Goal: Information Seeking & Learning: Compare options

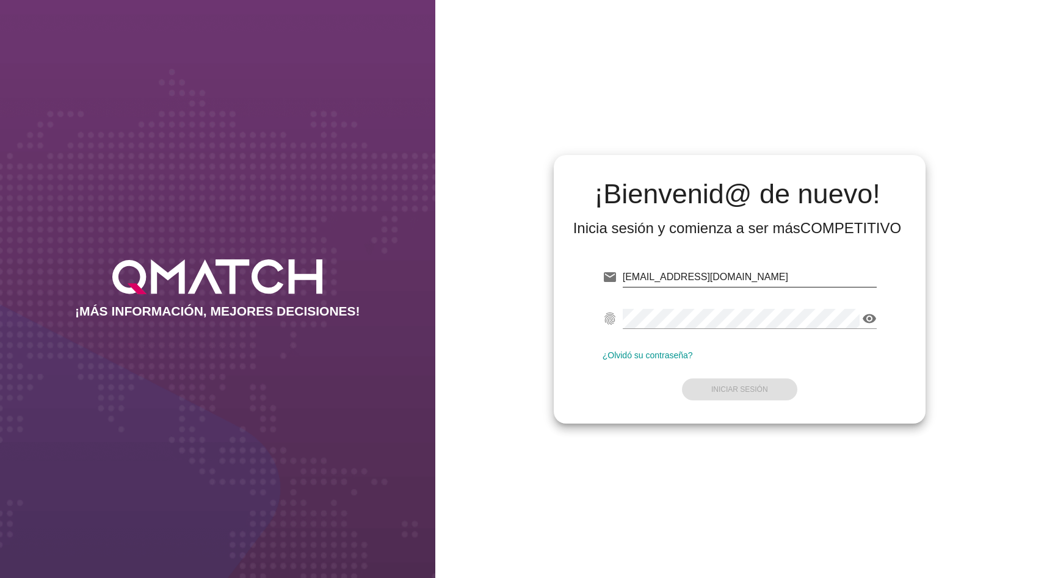
click at [691, 276] on input "dmadrid@qmatch.cl" at bounding box center [750, 278] width 254 height 20
type input "test@test.tottus.cl"
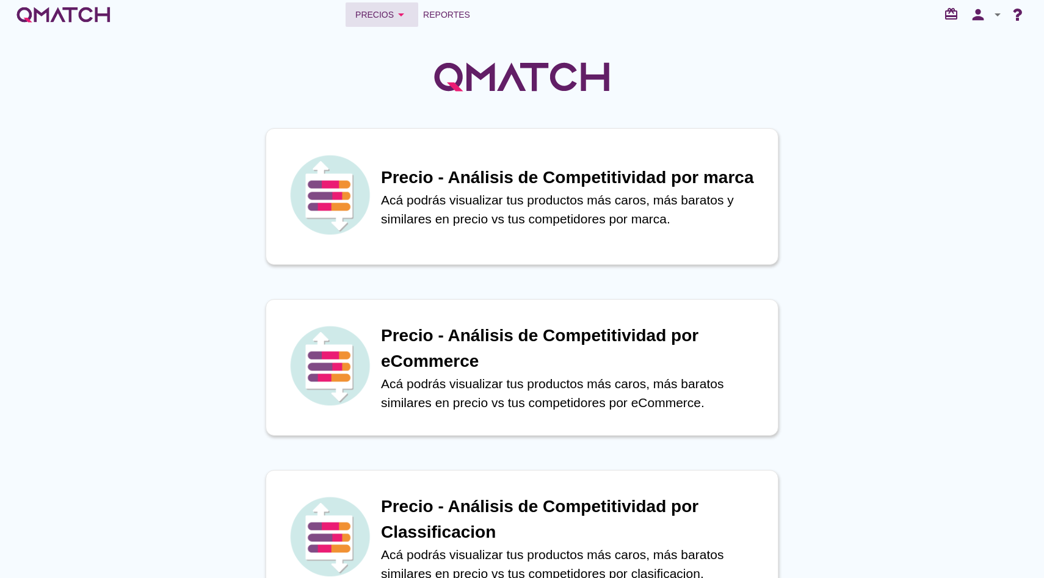
click at [393, 5] on button "Precios arrow_drop_down" at bounding box center [382, 14] width 73 height 24
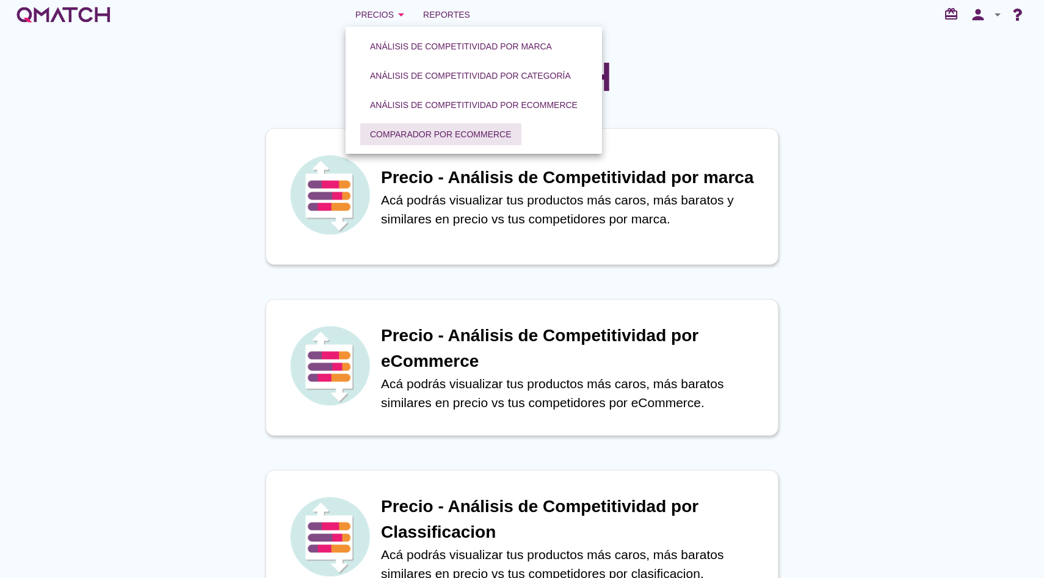
click at [393, 125] on button "Comparador por eCommerce" at bounding box center [440, 134] width 161 height 22
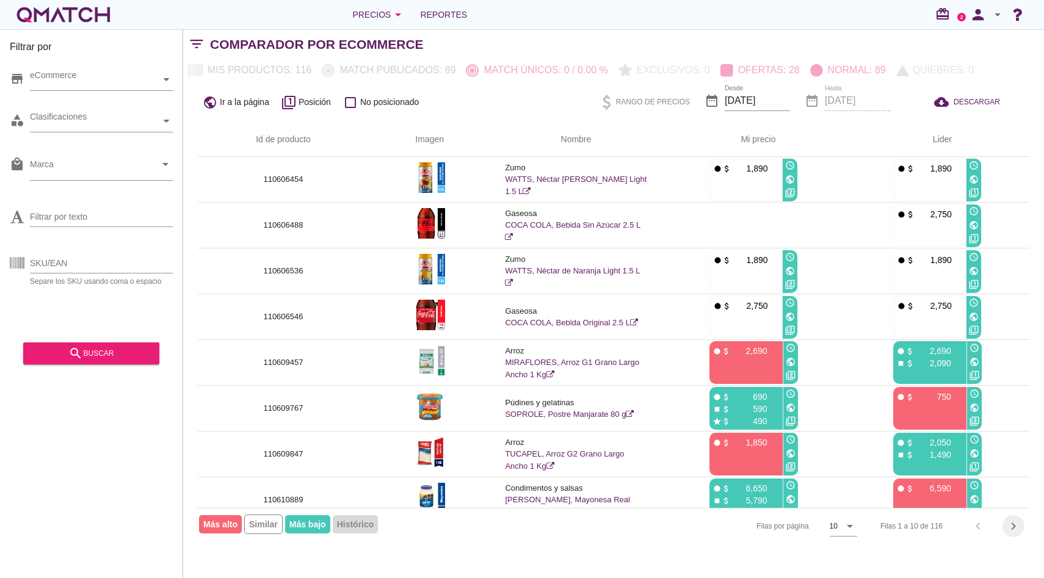
click at [1010, 521] on icon "chevron_right" at bounding box center [1014, 526] width 15 height 15
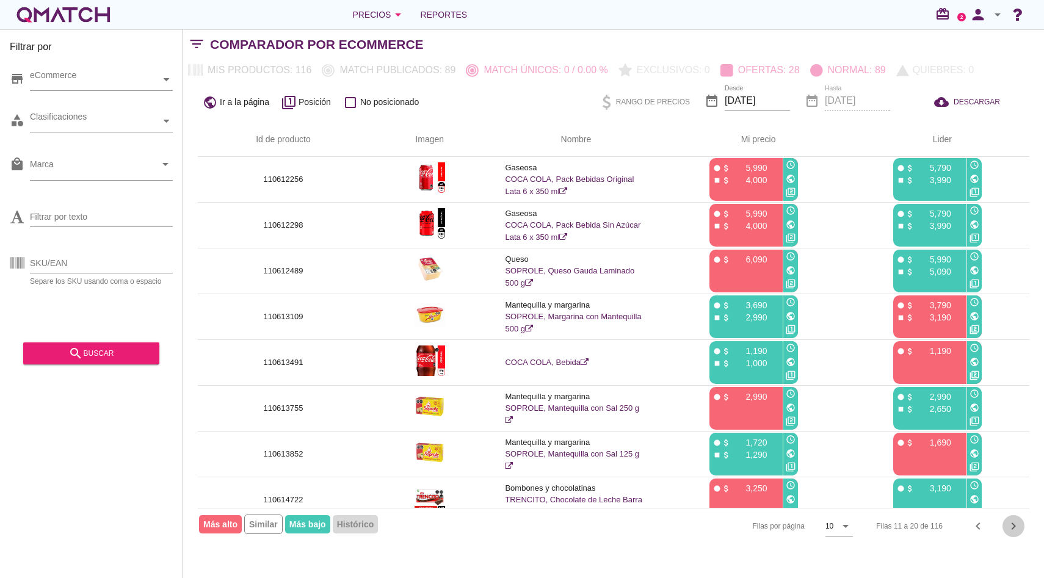
click at [1008, 522] on icon "chevron_right" at bounding box center [1014, 526] width 15 height 15
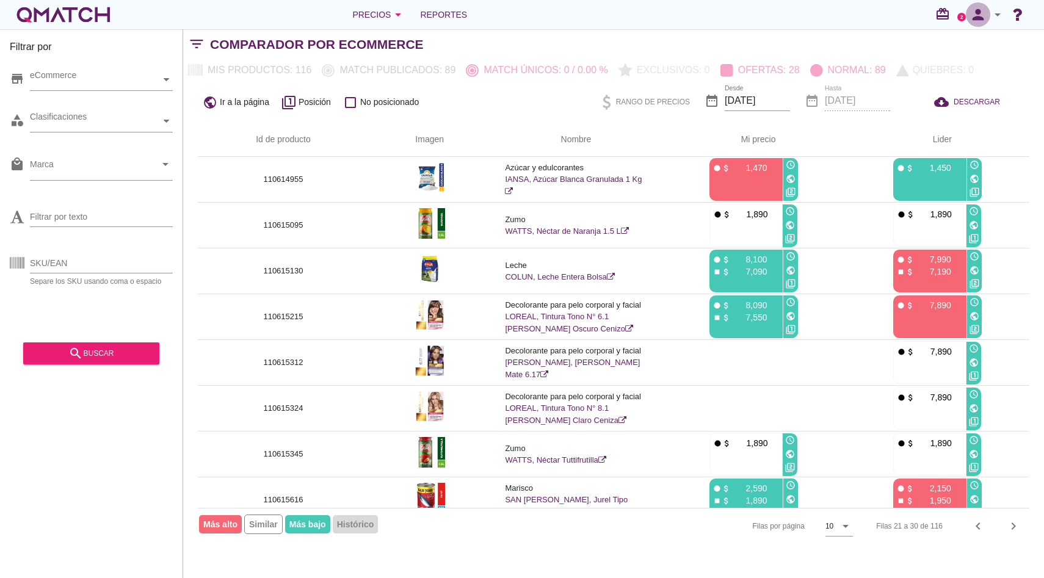
click at [986, 23] on icon "person" at bounding box center [978, 14] width 24 height 17
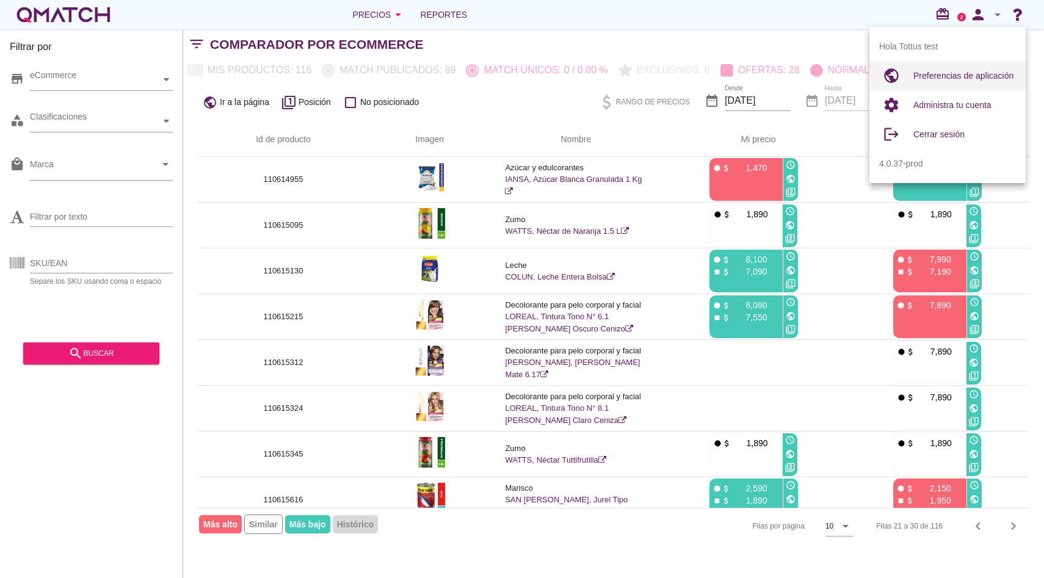
click at [978, 74] on span "Preferencias de aplicación" at bounding box center [964, 76] width 100 height 10
radio input "true"
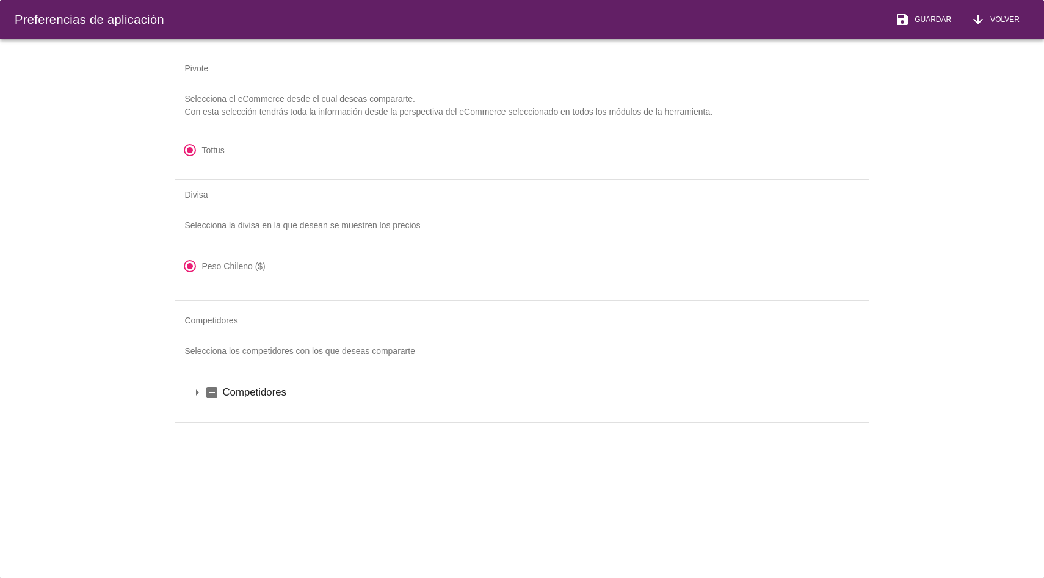
click at [188, 388] on div "arrow_drop_down indeterminate_check_box Competidores" at bounding box center [522, 393] width 694 height 50
click at [194, 388] on icon "arrow_drop_down" at bounding box center [197, 392] width 15 height 15
click at [220, 408] on icon "indeterminate_check_box" at bounding box center [227, 413] width 15 height 15
click at [219, 410] on icon "arrow_drop_down" at bounding box center [213, 413] width 15 height 15
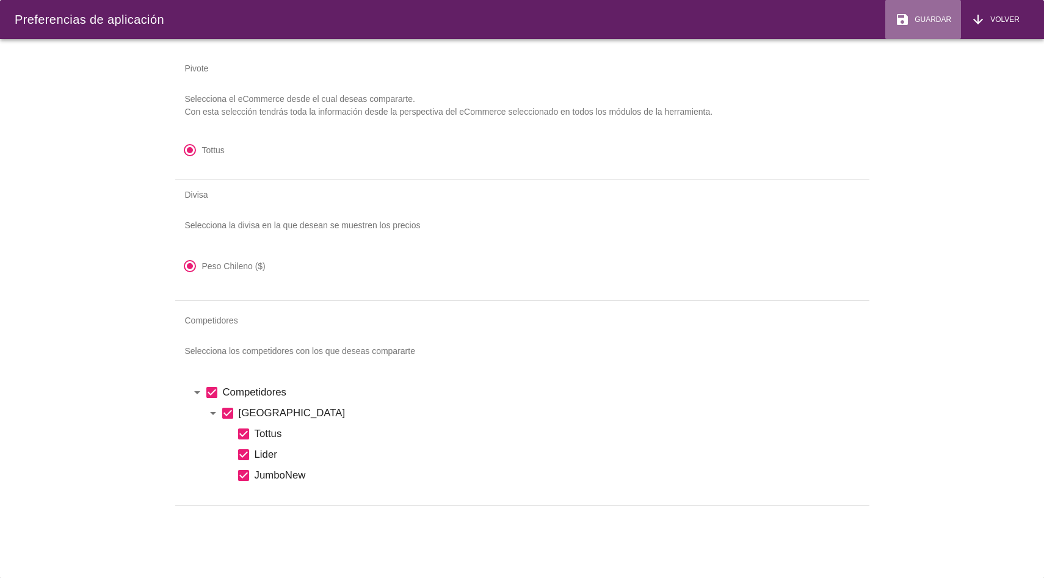
click at [926, 23] on span "Guardar" at bounding box center [931, 19] width 42 height 11
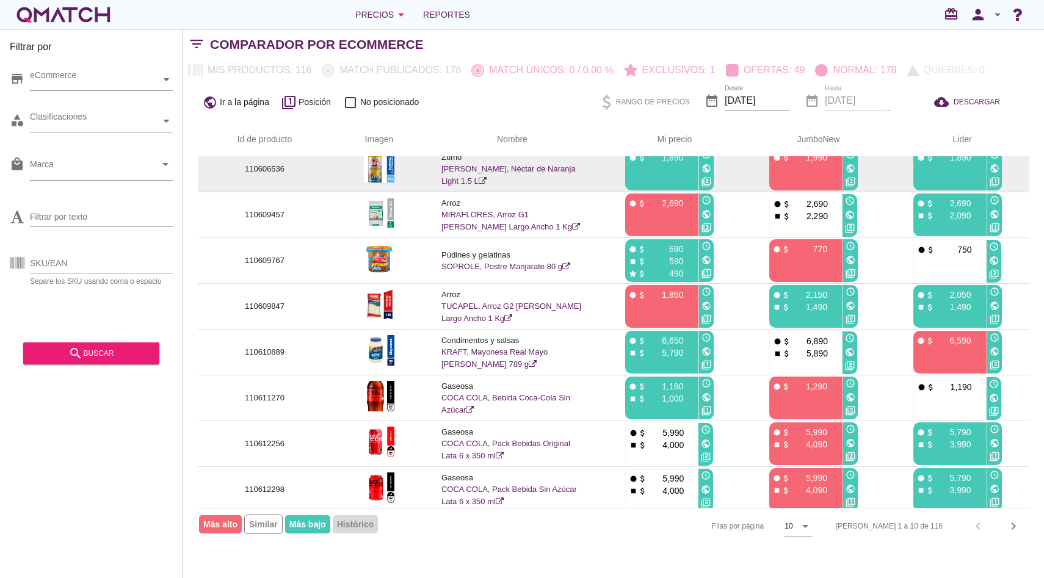
scroll to position [106, 0]
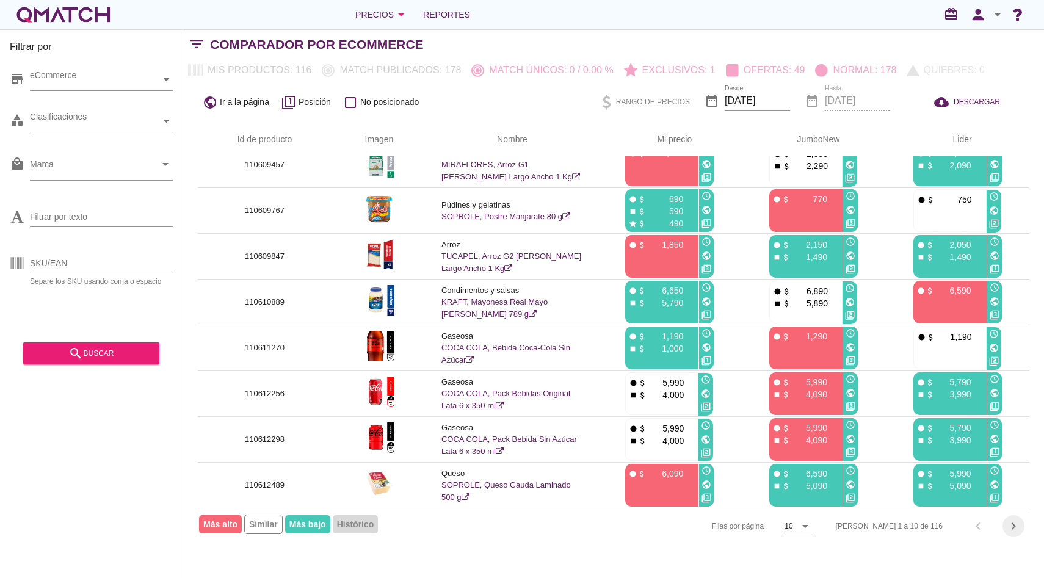
click at [1013, 532] on icon "chevron_right" at bounding box center [1014, 526] width 15 height 15
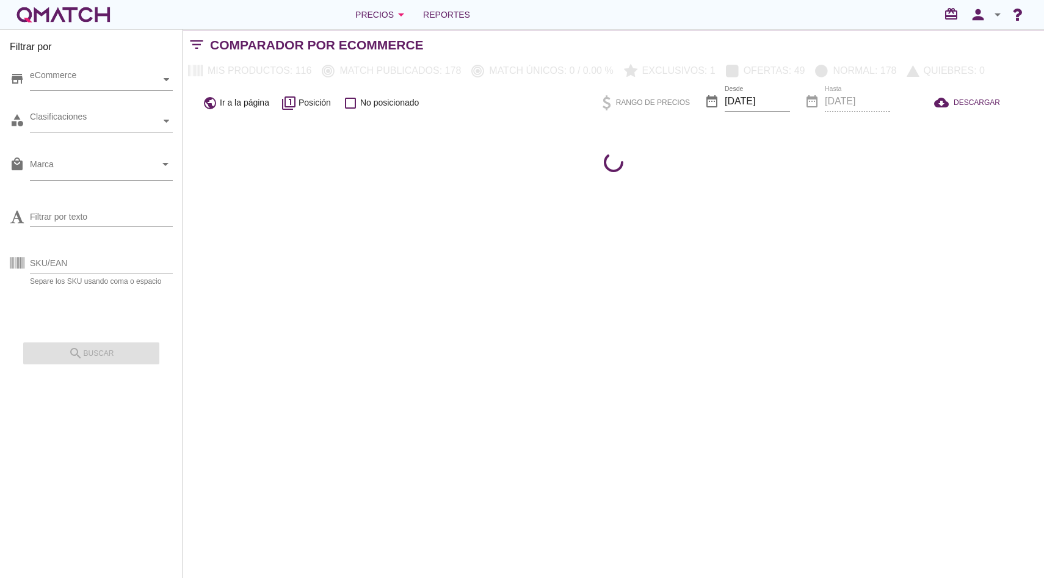
scroll to position [0, 0]
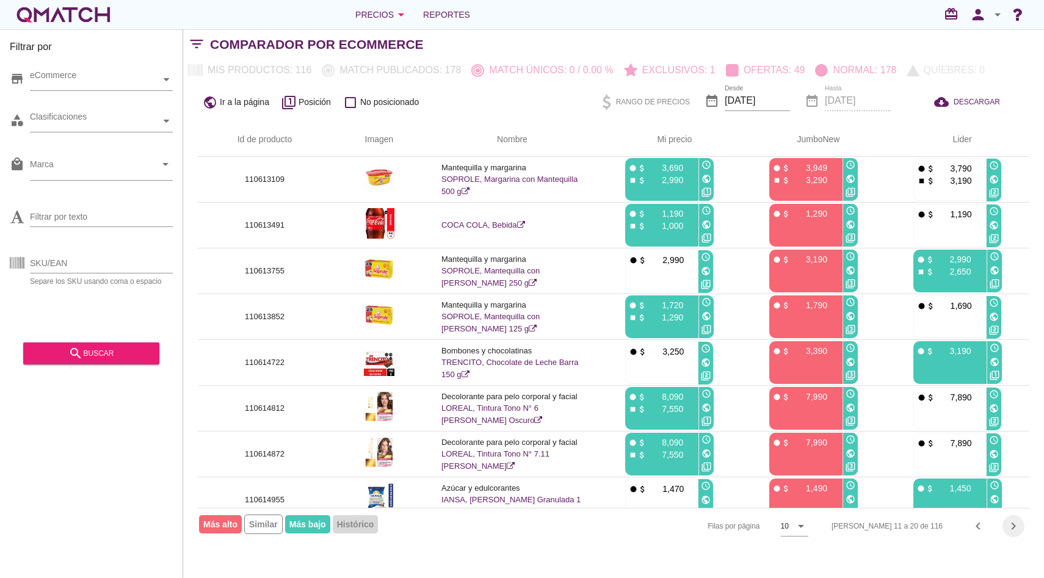
click at [1013, 532] on icon "chevron_right" at bounding box center [1014, 526] width 15 height 15
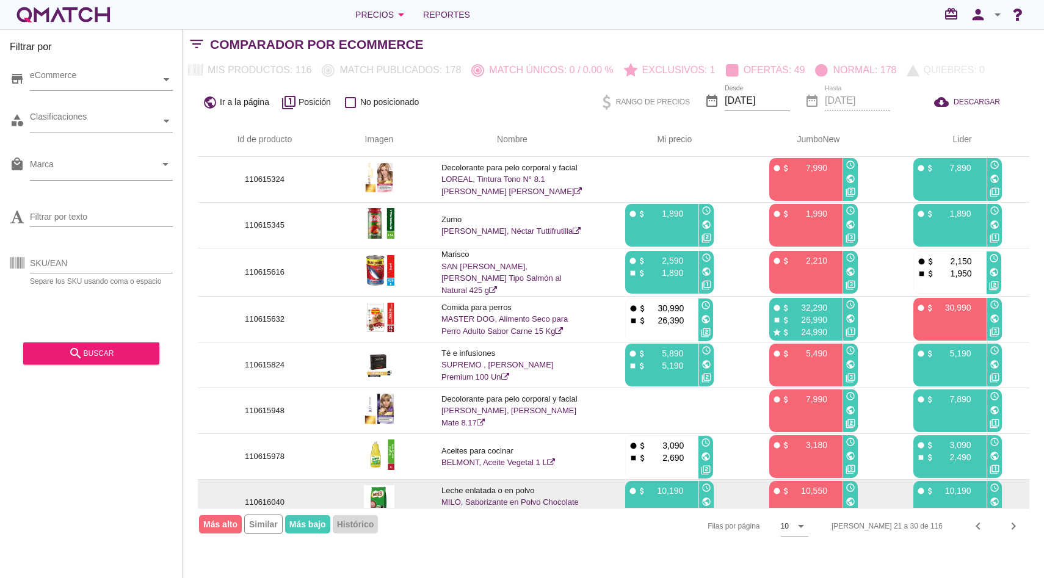
scroll to position [106, 0]
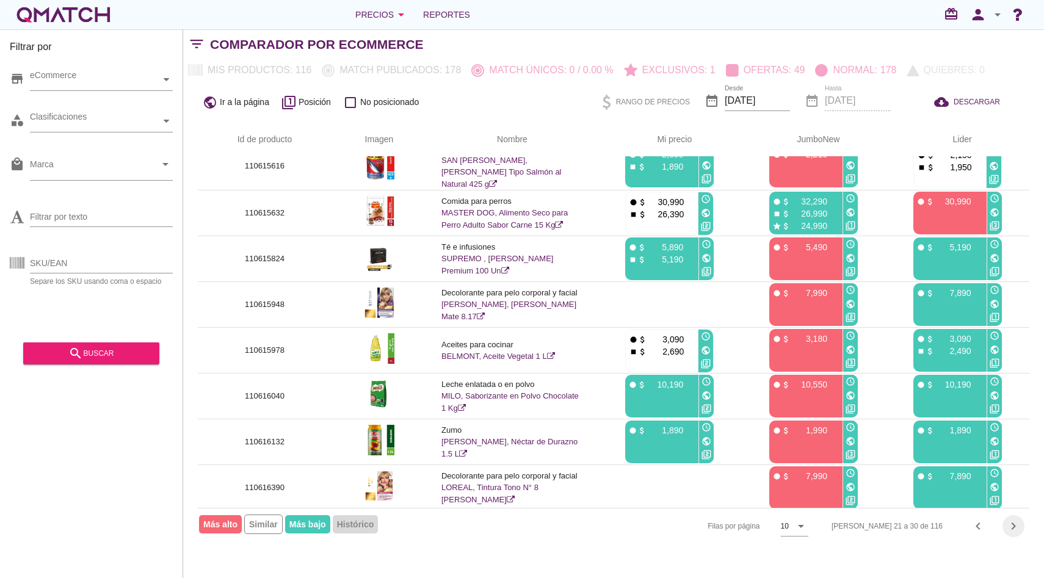
click at [1016, 532] on icon "chevron_right" at bounding box center [1014, 526] width 15 height 15
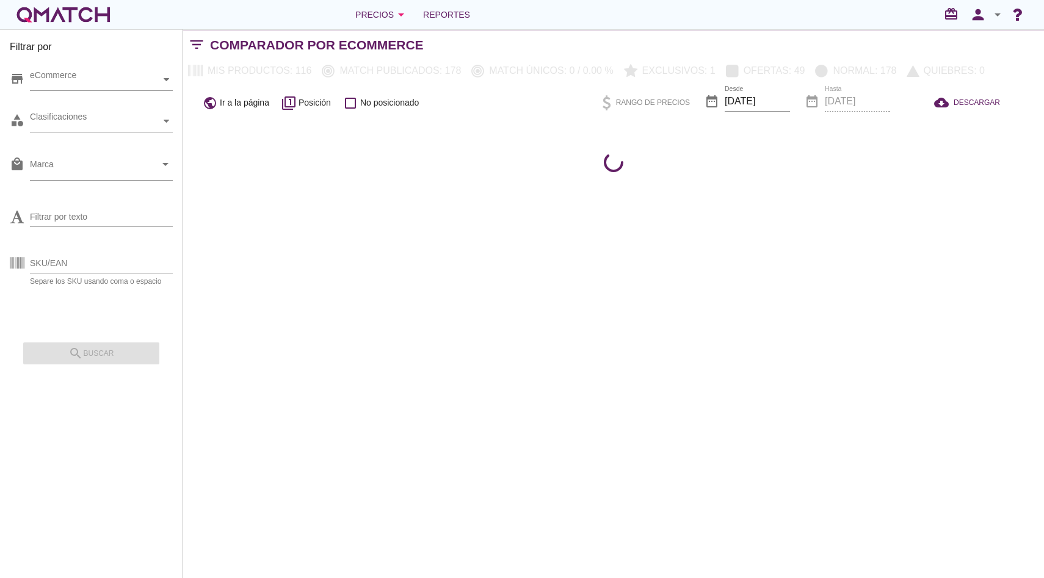
scroll to position [0, 0]
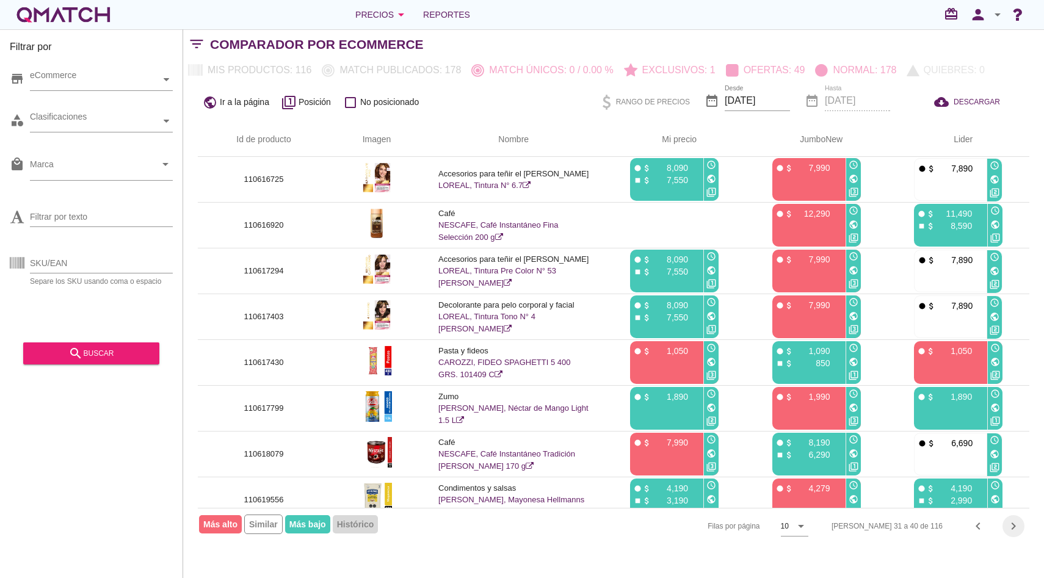
click at [1016, 532] on icon "chevron_right" at bounding box center [1014, 526] width 15 height 15
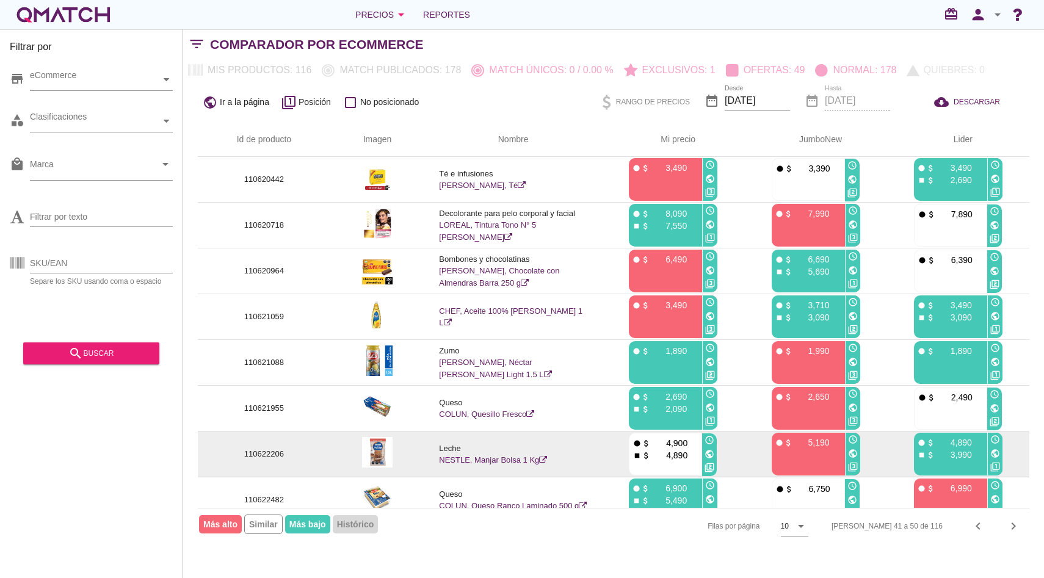
scroll to position [106, 0]
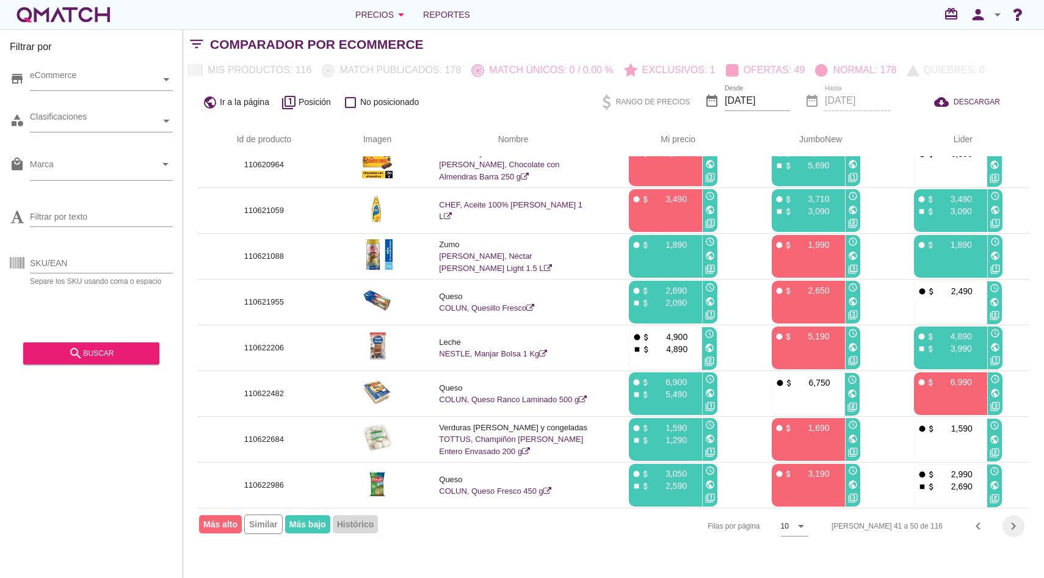
click at [1014, 526] on icon "chevron_right" at bounding box center [1014, 526] width 15 height 15
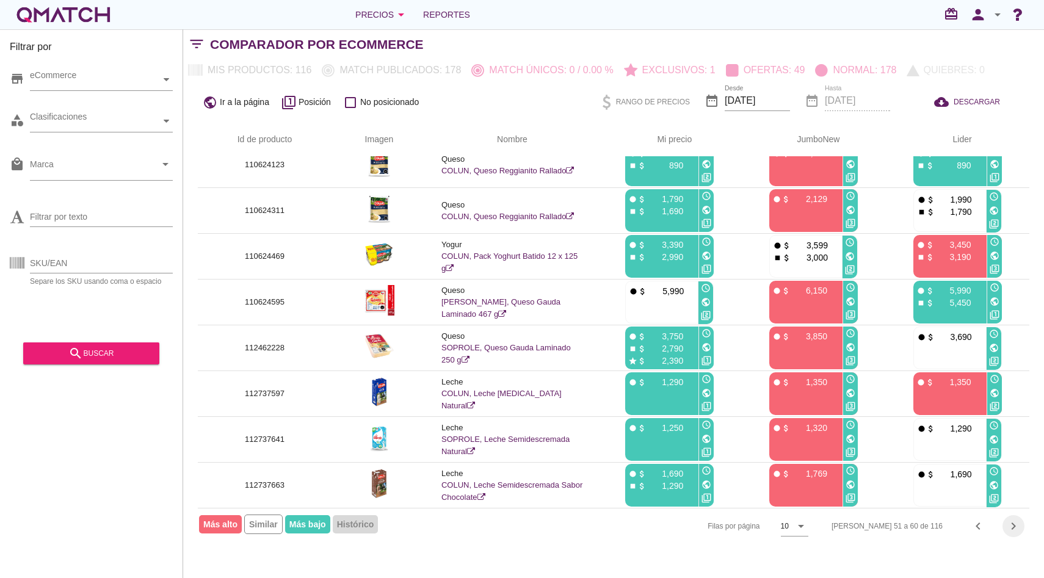
click at [1009, 527] on icon "chevron_right" at bounding box center [1014, 526] width 15 height 15
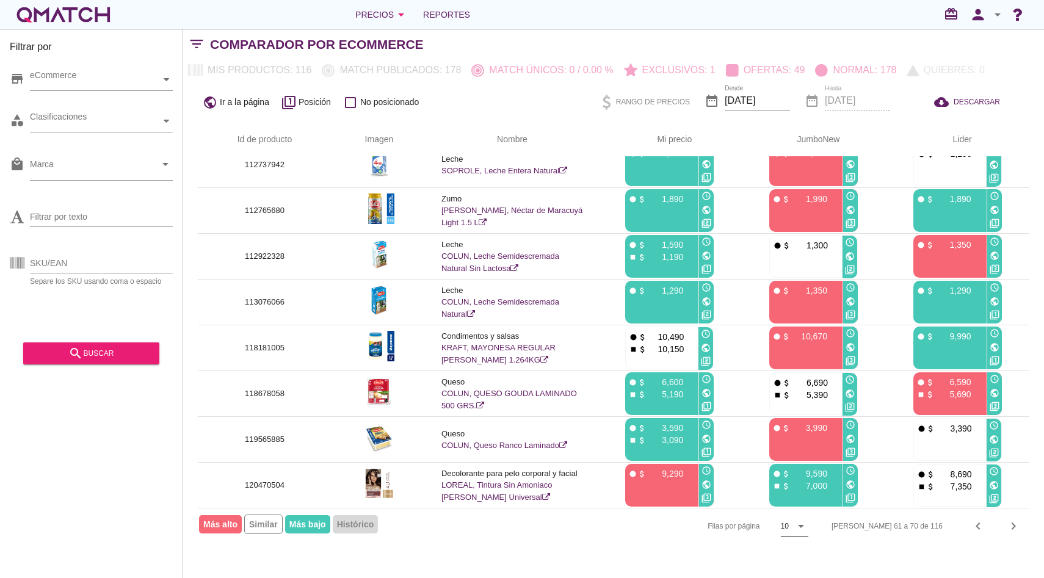
click at [809, 534] on div "10 arrow_drop_down" at bounding box center [794, 527] width 27 height 20
click at [832, 544] on div "50" at bounding box center [839, 551] width 26 height 15
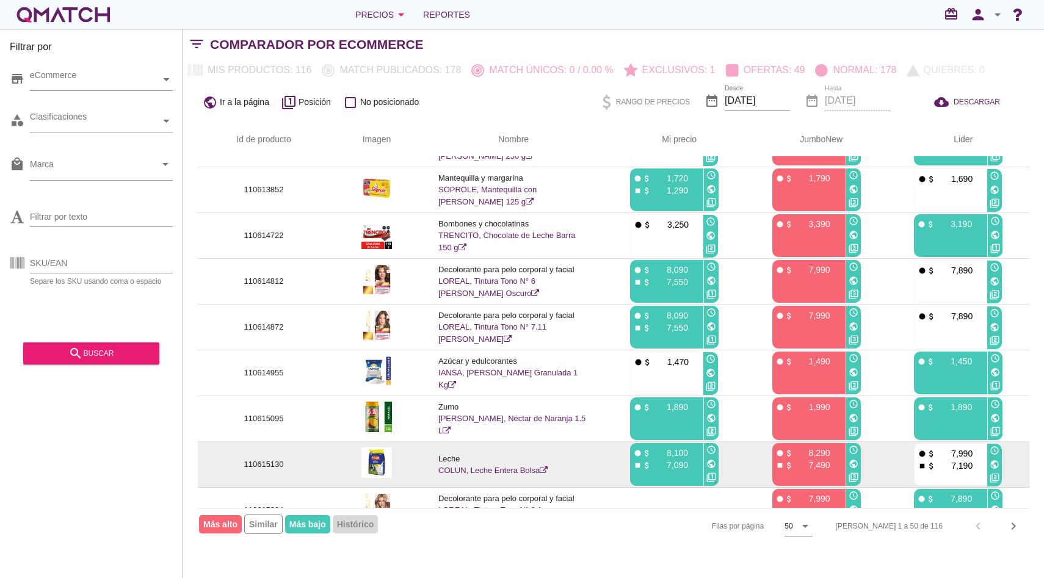
scroll to position [602, 0]
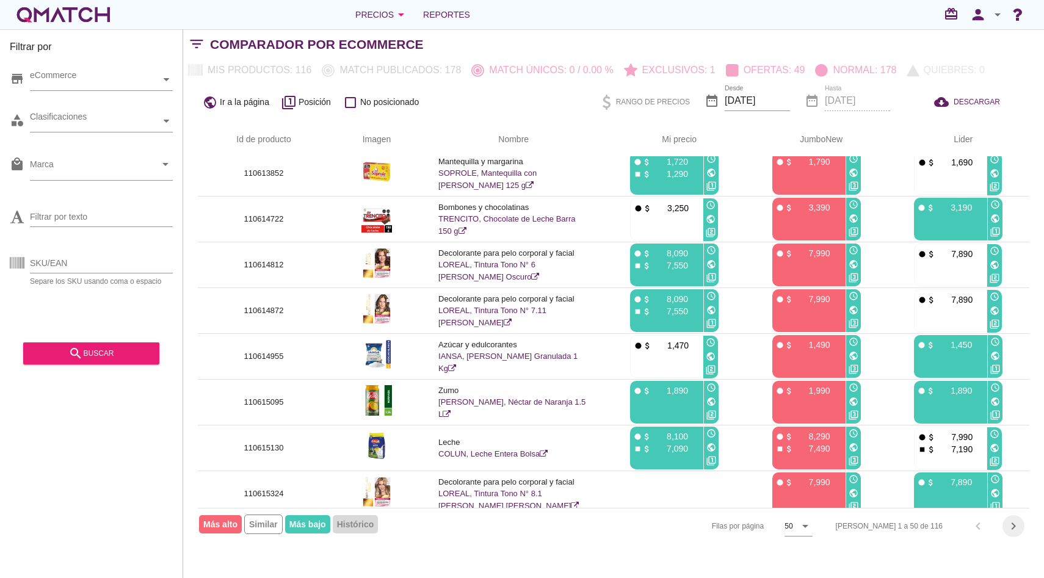
click at [1014, 530] on icon "chevron_right" at bounding box center [1014, 526] width 15 height 15
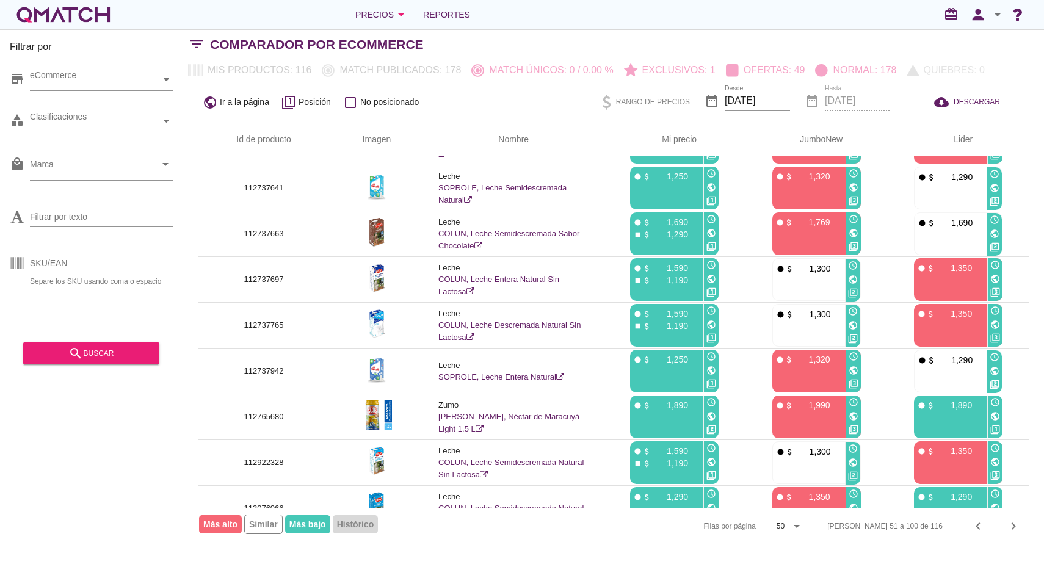
scroll to position [210, 0]
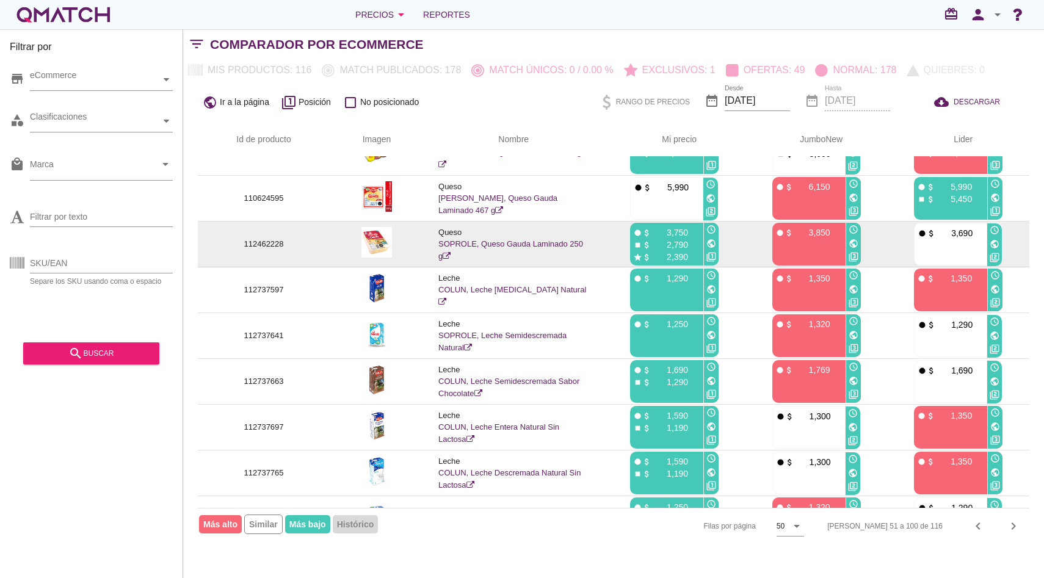
click at [850, 244] on icon "public" at bounding box center [854, 244] width 10 height 10
click at [472, 239] on link "SOPROLE, Queso Gauda Laminado 250 g" at bounding box center [511, 249] width 145 height 21
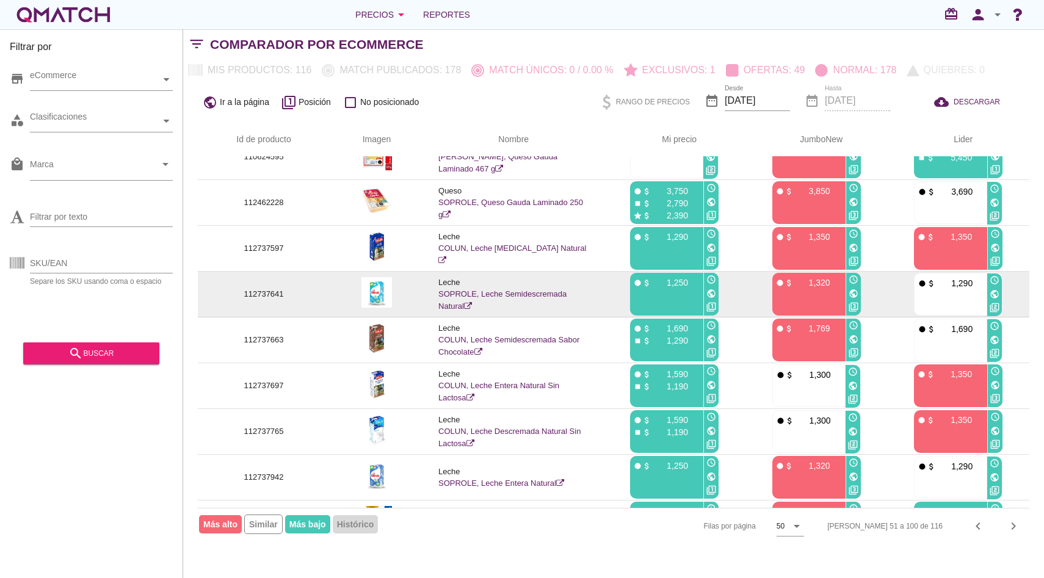
scroll to position [255, 0]
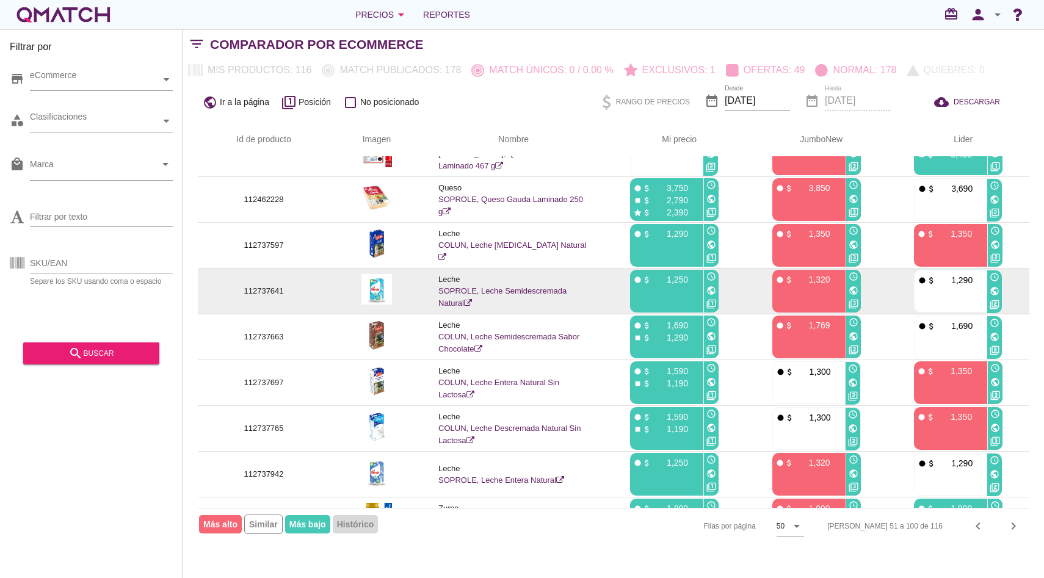
click at [532, 292] on link "SOPROLE, Leche Semidescremada Natural" at bounding box center [503, 296] width 128 height 21
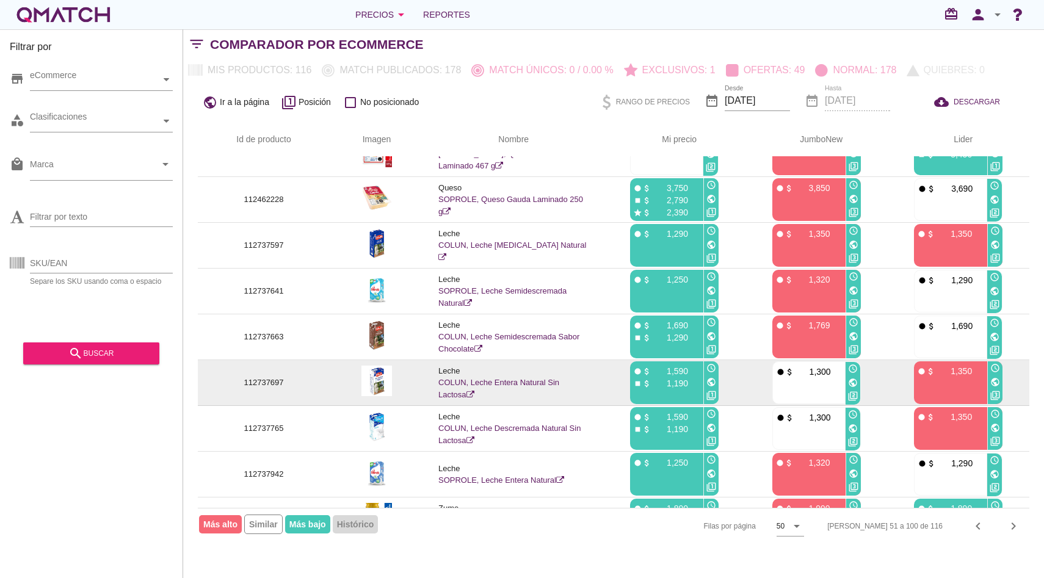
scroll to position [0, 0]
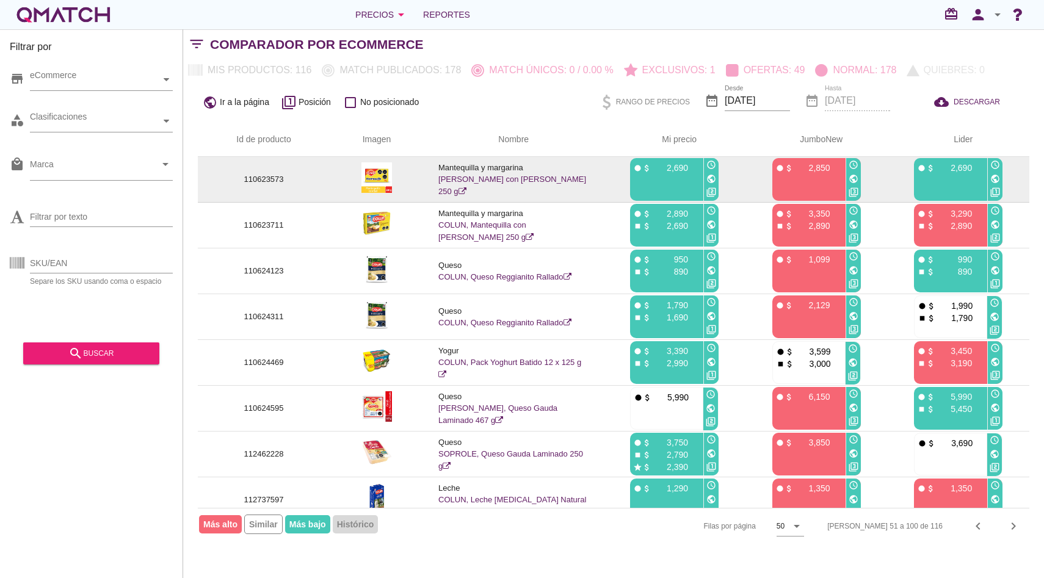
click at [536, 181] on link "CALO, Mantequilla con Sal 250 g" at bounding box center [513, 185] width 148 height 21
click at [707, 180] on icon "public" at bounding box center [712, 179] width 10 height 10
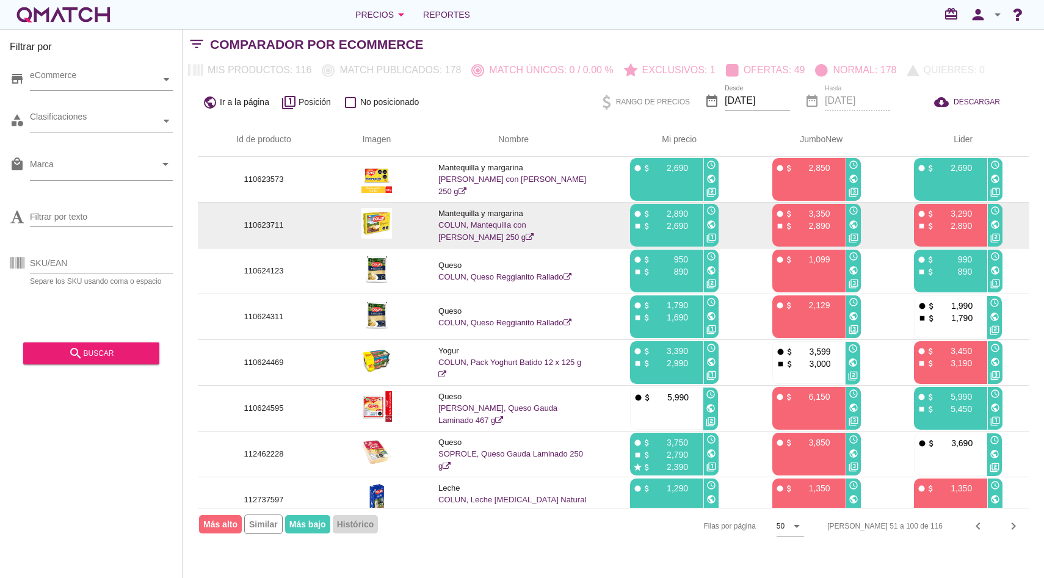
click at [707, 227] on icon "public" at bounding box center [712, 225] width 10 height 10
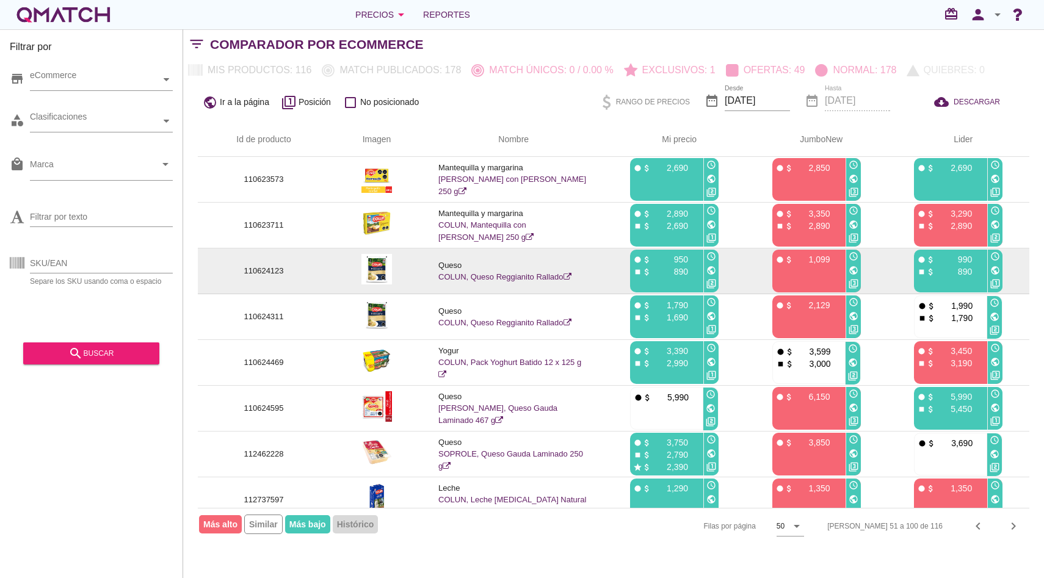
click at [708, 271] on icon "public" at bounding box center [712, 271] width 10 height 10
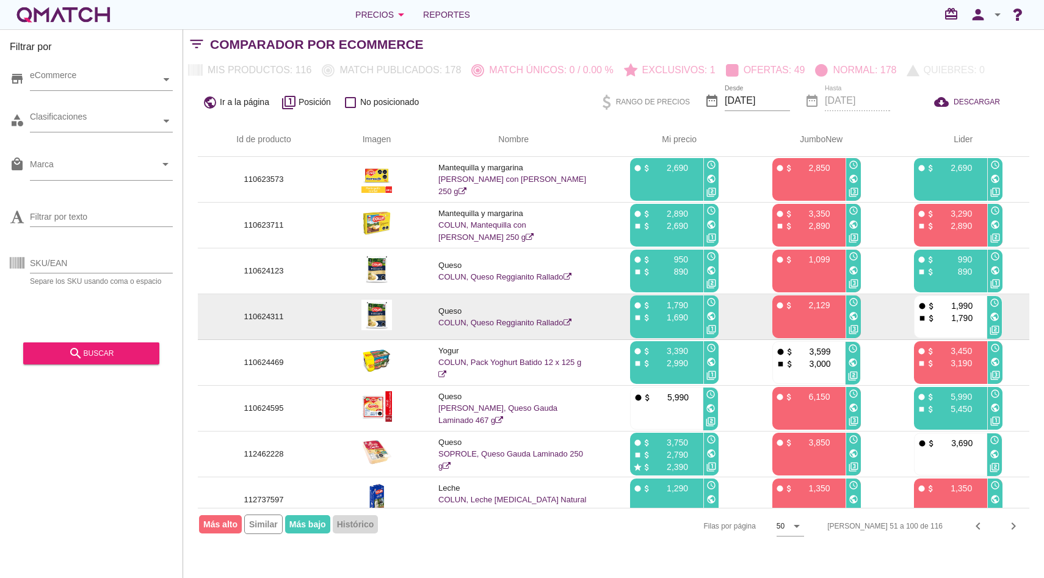
click at [993, 315] on icon "public" at bounding box center [995, 317] width 10 height 10
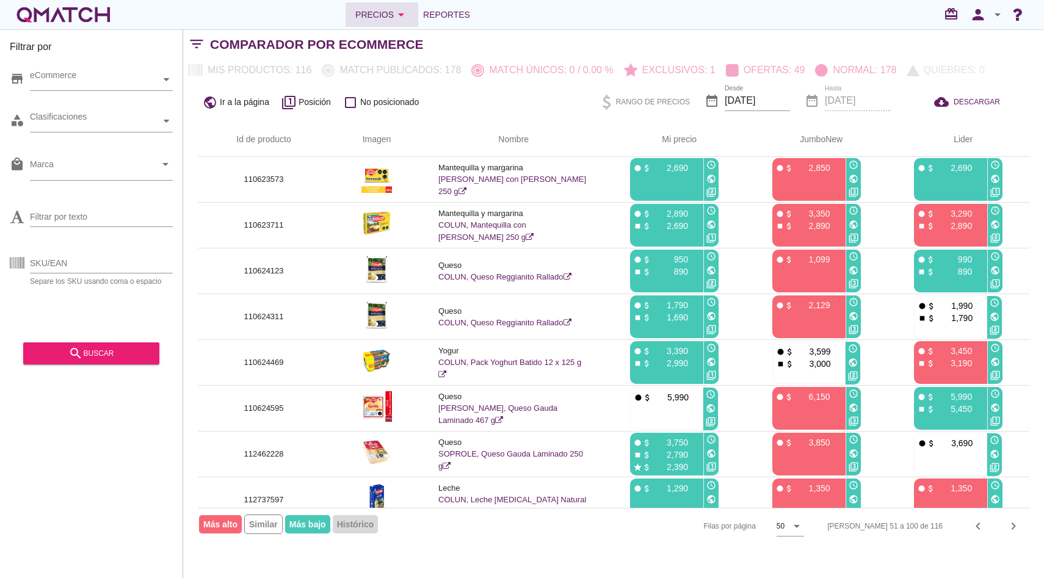
click at [370, 11] on div "Precios arrow_drop_down" at bounding box center [381, 14] width 53 height 15
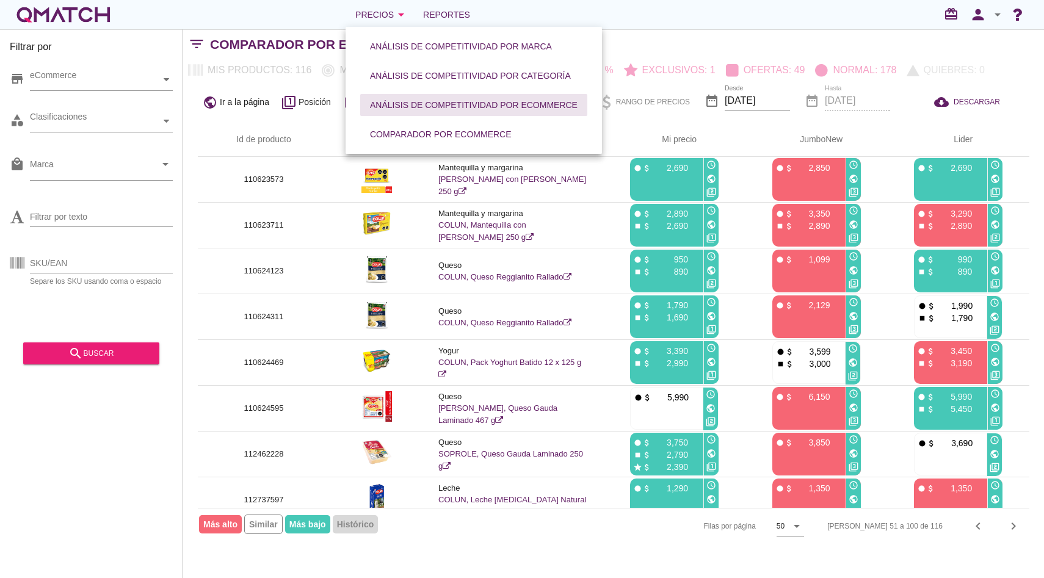
click at [413, 99] on div "Análisis de competitividad por eCommerce" at bounding box center [474, 105] width 208 height 13
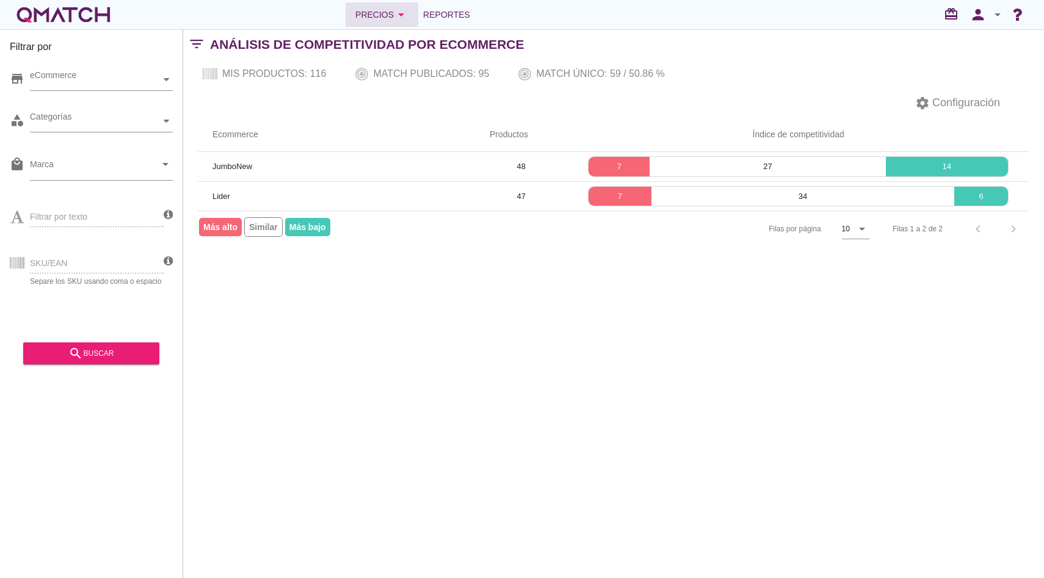
click at [379, 16] on div "Precios arrow_drop_down" at bounding box center [381, 14] width 53 height 15
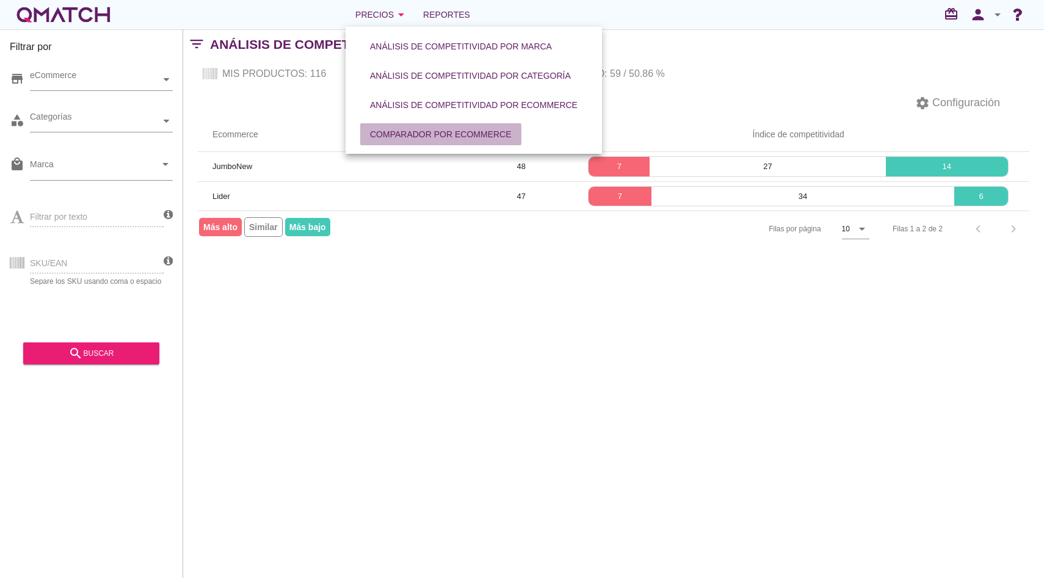
click at [410, 129] on div "Comparador por eCommerce" at bounding box center [441, 134] width 142 height 13
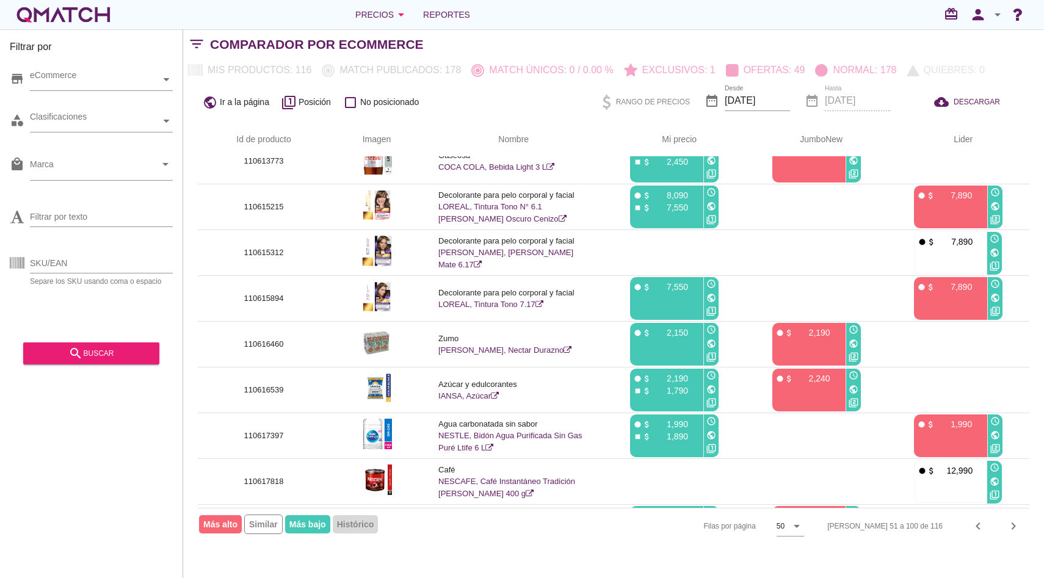
scroll to position [1468, 0]
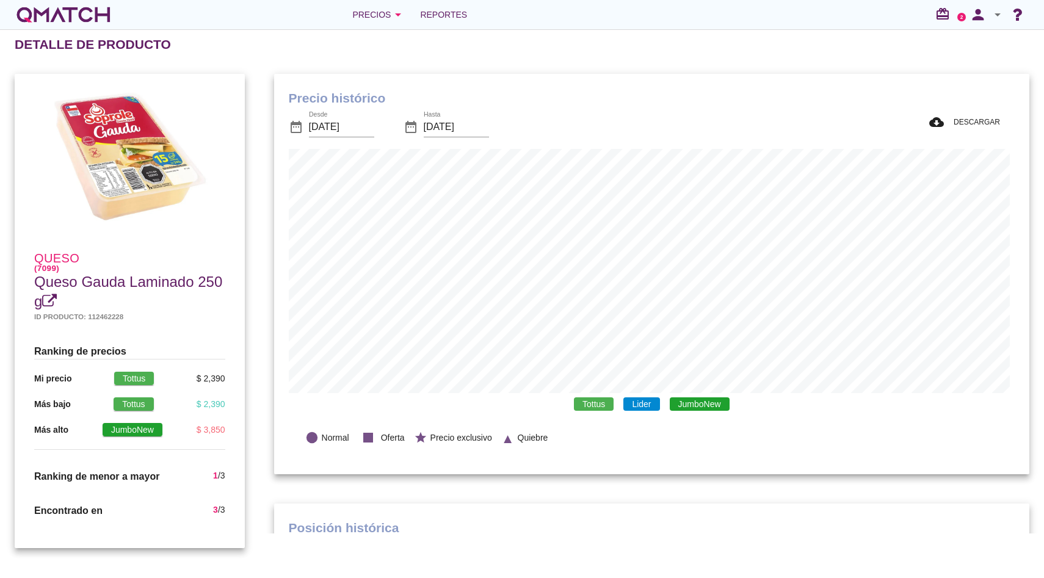
scroll to position [357, 751]
click at [720, 406] on span "JumboNew" at bounding box center [700, 404] width 60 height 13
click at [639, 405] on span "Lider" at bounding box center [642, 404] width 36 height 13
click at [582, 406] on span "Tottus" at bounding box center [594, 404] width 40 height 13
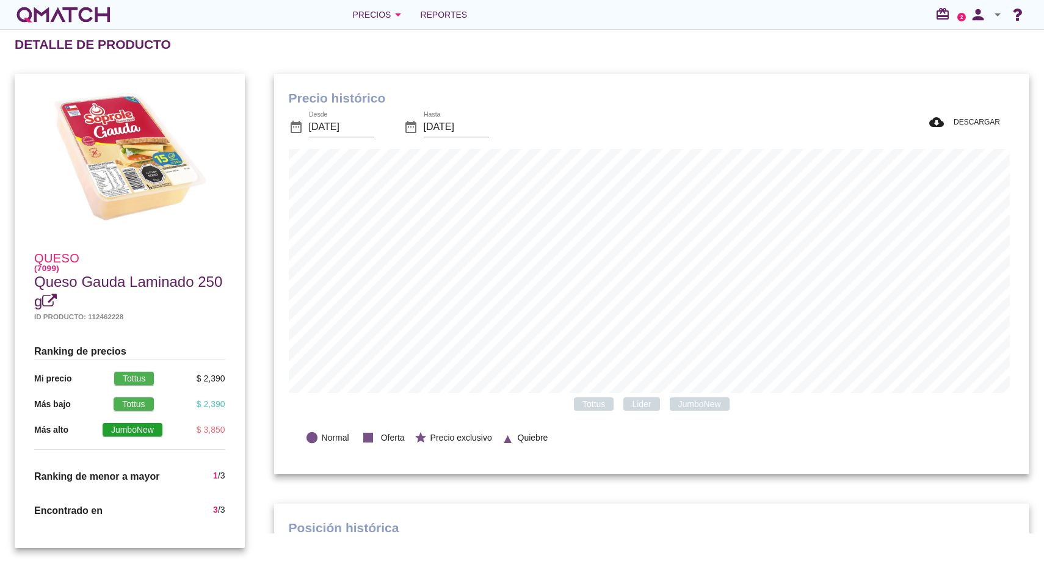
click at [644, 406] on span "Lider" at bounding box center [642, 404] width 36 height 13
click at [701, 409] on span "JumboNew" at bounding box center [700, 404] width 60 height 13
click at [695, 403] on span "JumboNew" at bounding box center [700, 404] width 60 height 13
click at [593, 406] on span "Tottus" at bounding box center [594, 404] width 40 height 13
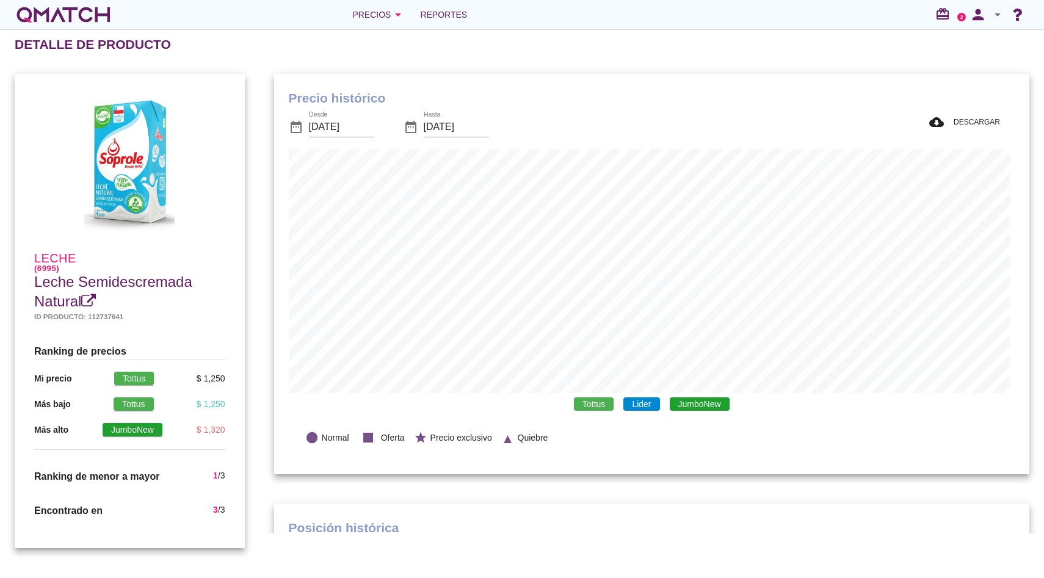
scroll to position [357, 751]
click at [603, 406] on span "Tottus" at bounding box center [594, 404] width 40 height 13
click at [679, 404] on span "JumboNew" at bounding box center [700, 404] width 60 height 13
click at [653, 404] on span "Lider" at bounding box center [642, 404] width 36 height 13
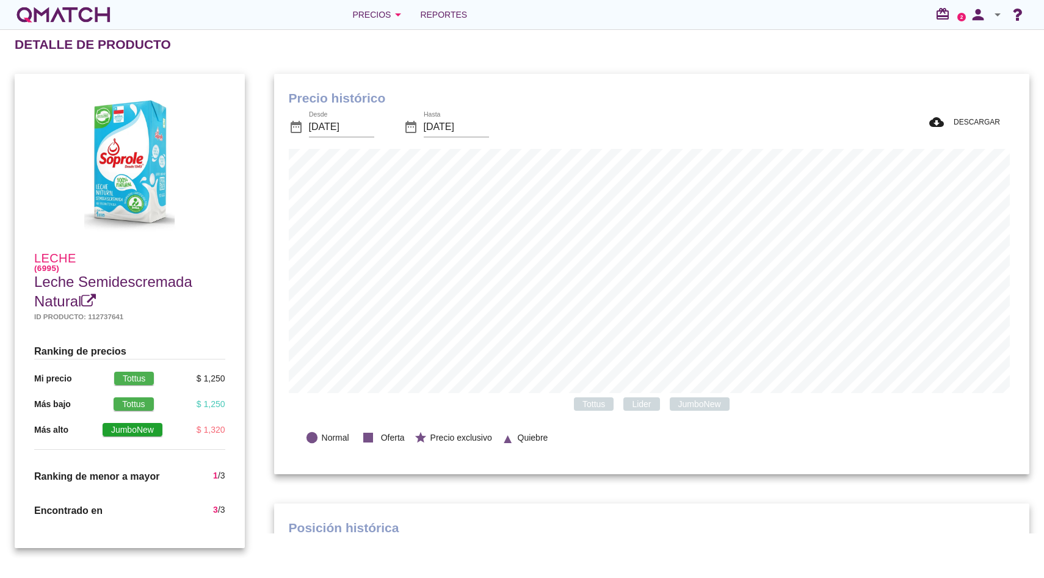
click at [672, 404] on span "JumboNew" at bounding box center [700, 404] width 60 height 13
click at [595, 404] on span "Tottus" at bounding box center [594, 404] width 40 height 13
click at [595, 403] on span "Tottus" at bounding box center [594, 404] width 40 height 13
click at [687, 402] on span "JumboNew" at bounding box center [700, 404] width 60 height 13
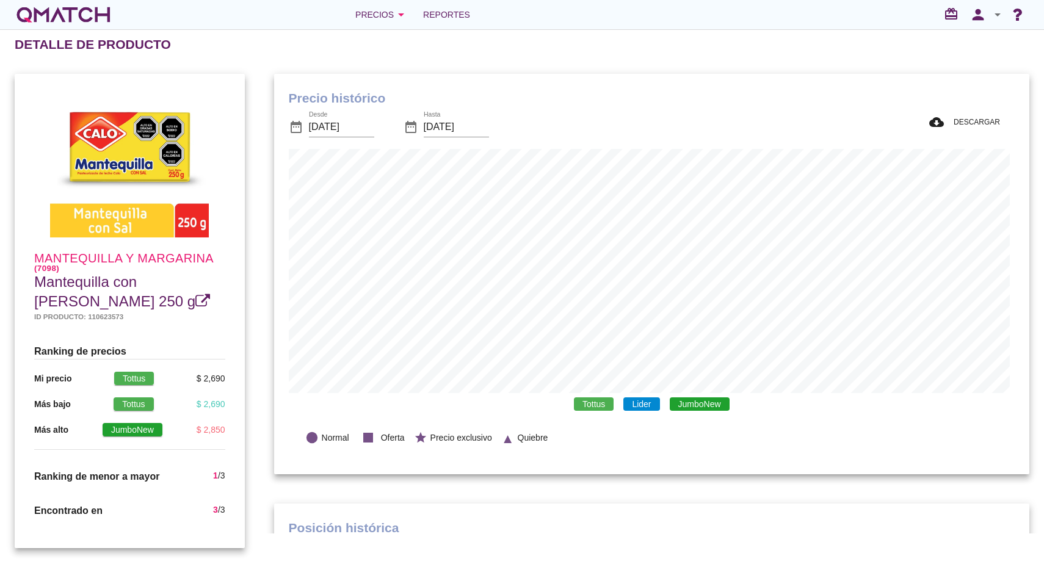
scroll to position [357, 751]
click at [702, 406] on span "JumboNew" at bounding box center [700, 404] width 60 height 13
click at [628, 402] on span "Lider" at bounding box center [642, 404] width 36 height 13
click at [567, 399] on div "Tottus Lider JumboNew" at bounding box center [652, 404] width 726 height 23
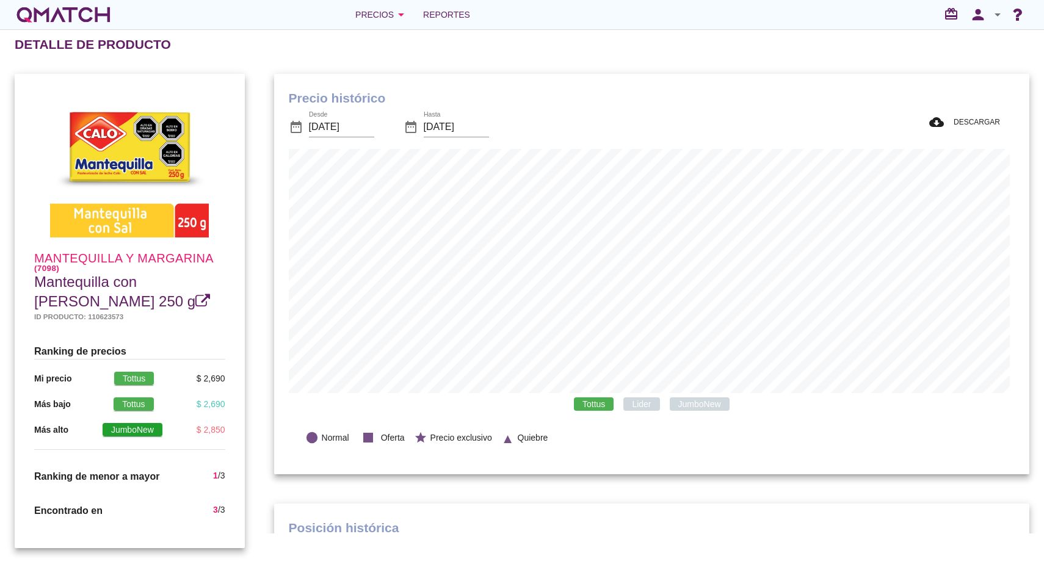
click at [588, 403] on span "Tottus" at bounding box center [594, 404] width 40 height 13
click at [591, 407] on span "Tottus" at bounding box center [594, 404] width 40 height 13
click at [652, 403] on span "Lider" at bounding box center [642, 404] width 36 height 13
click at [702, 407] on span "JumboNew" at bounding box center [700, 404] width 60 height 13
click at [388, 9] on div "Precios arrow_drop_down" at bounding box center [381, 14] width 53 height 15
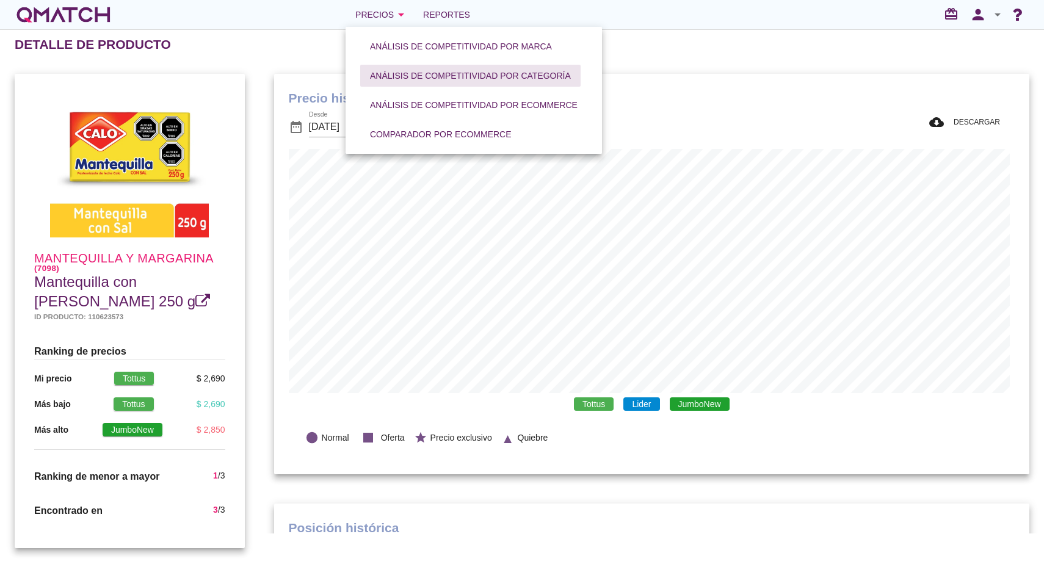
click at [470, 85] on button "Análisis de competitividad por categoría" at bounding box center [470, 76] width 220 height 22
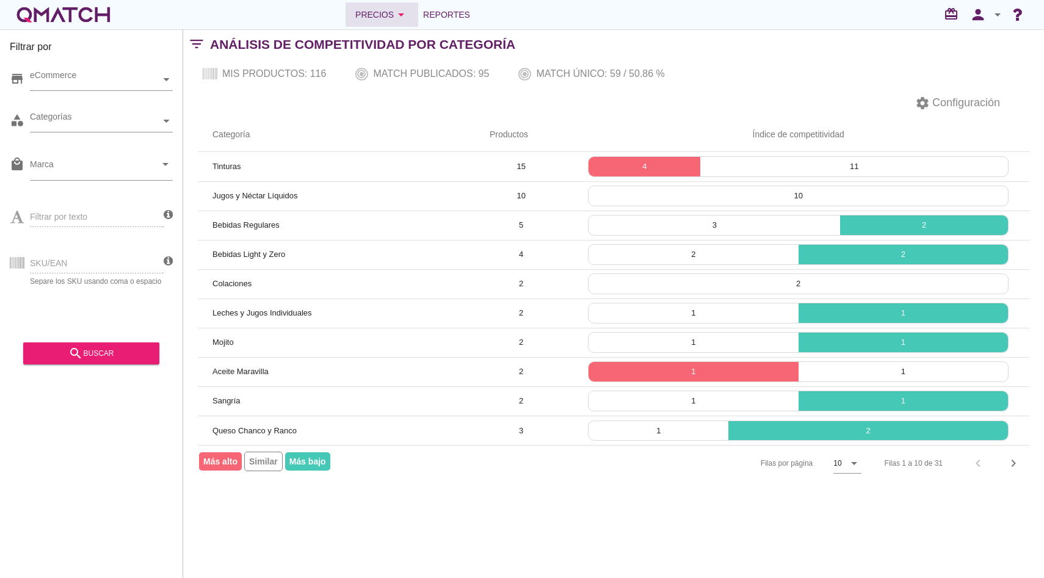
click at [382, 15] on div "Precios arrow_drop_down" at bounding box center [381, 14] width 53 height 15
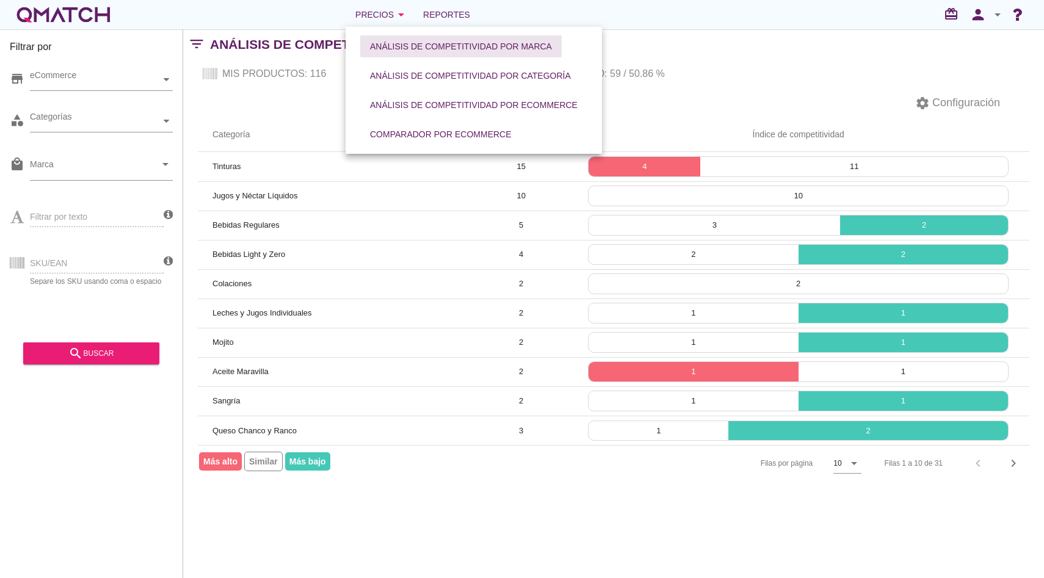
click at [437, 45] on div "Análisis de competitividad por marca" at bounding box center [461, 46] width 182 height 13
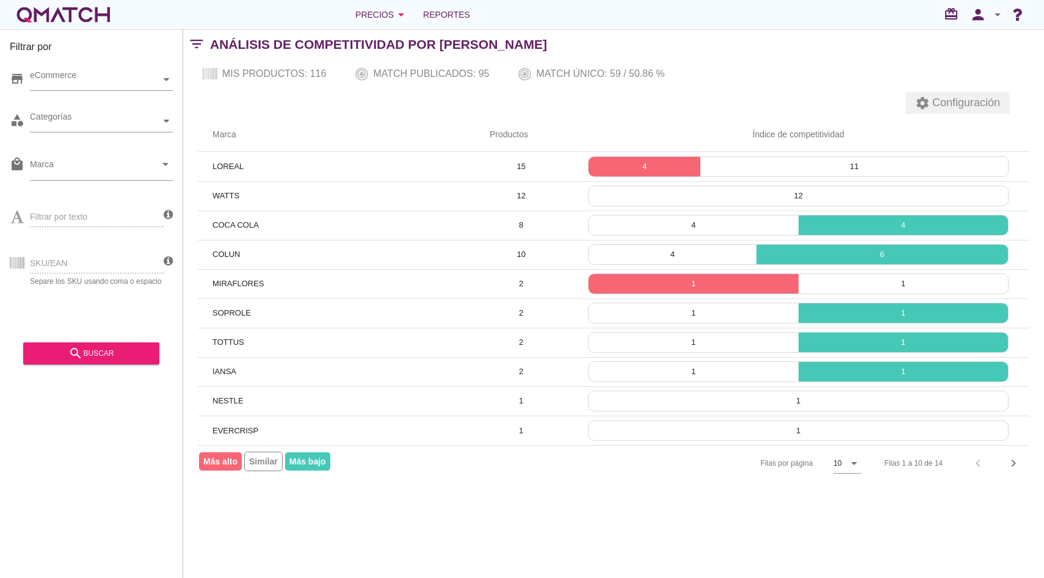
click at [969, 96] on span "Configuración" at bounding box center [965, 103] width 70 height 16
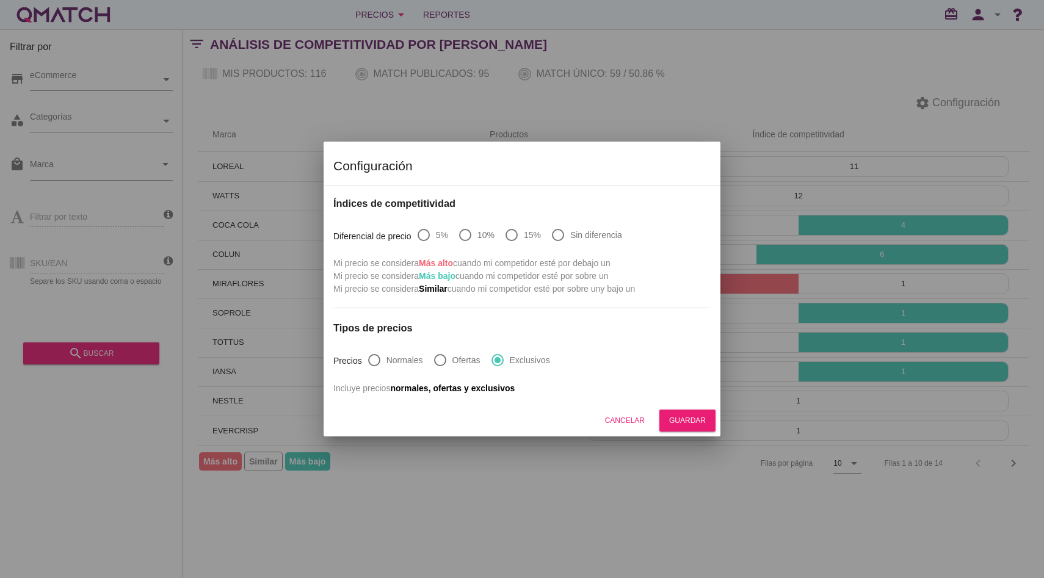
click at [566, 237] on div at bounding box center [558, 235] width 21 height 21
radio input "true"
click at [675, 414] on button "Guardar" at bounding box center [688, 421] width 56 height 22
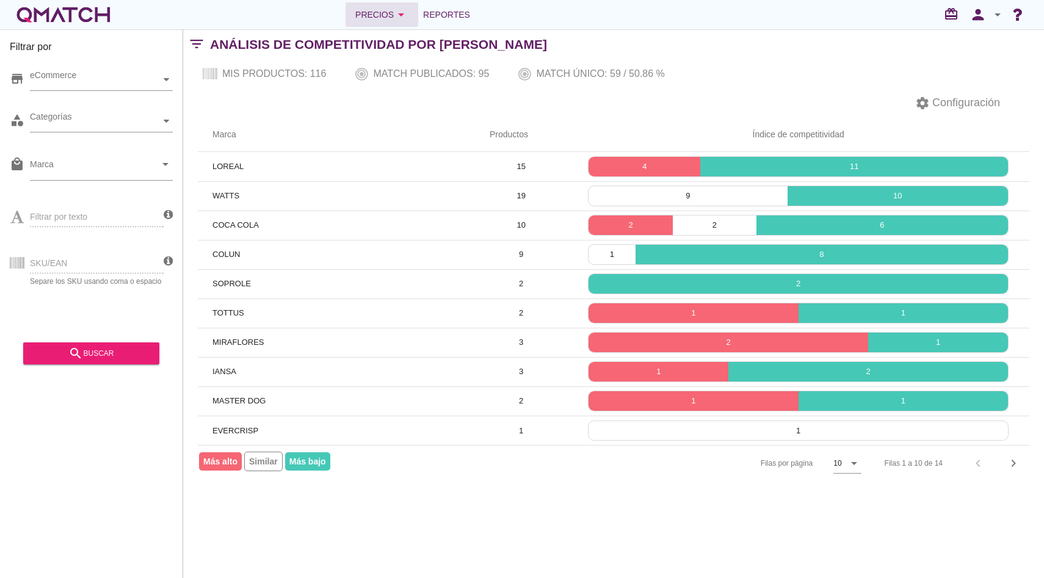
click at [366, 16] on div "Precios arrow_drop_down" at bounding box center [381, 14] width 53 height 15
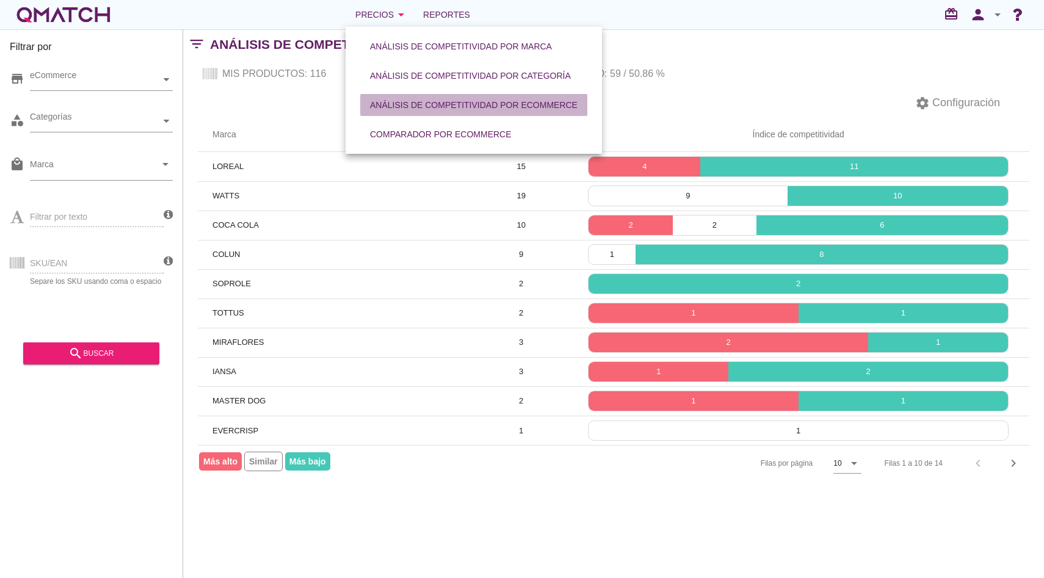
click at [420, 109] on div "Análisis de competitividad por eCommerce" at bounding box center [474, 105] width 208 height 13
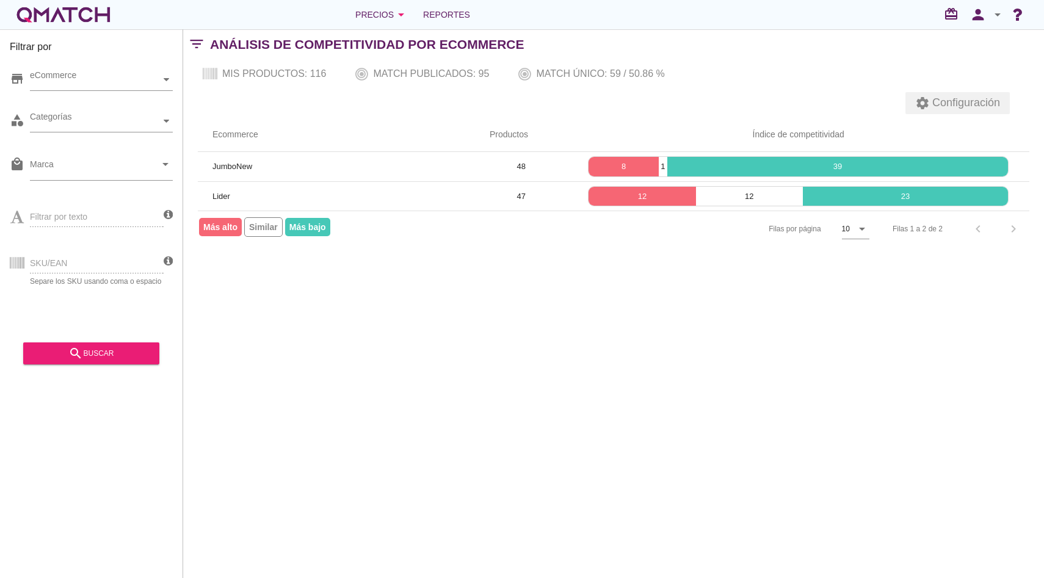
click at [942, 100] on span "Configuración" at bounding box center [965, 103] width 70 height 16
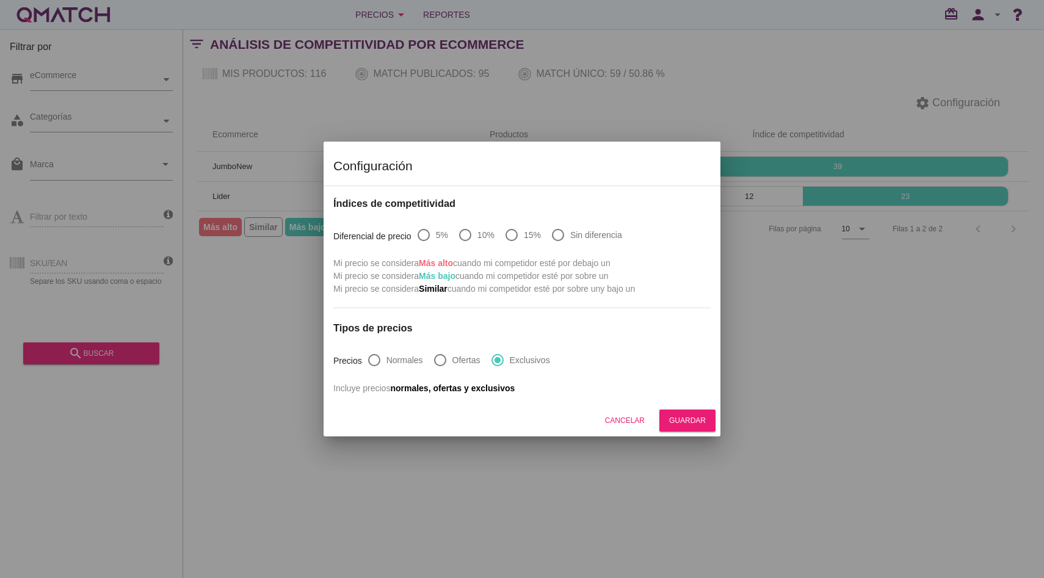
click at [583, 238] on label "Sin diferencia" at bounding box center [596, 235] width 52 height 12
radio input "true"
click at [690, 423] on div "Guardar" at bounding box center [687, 420] width 37 height 11
